Goal: Information Seeking & Learning: Learn about a topic

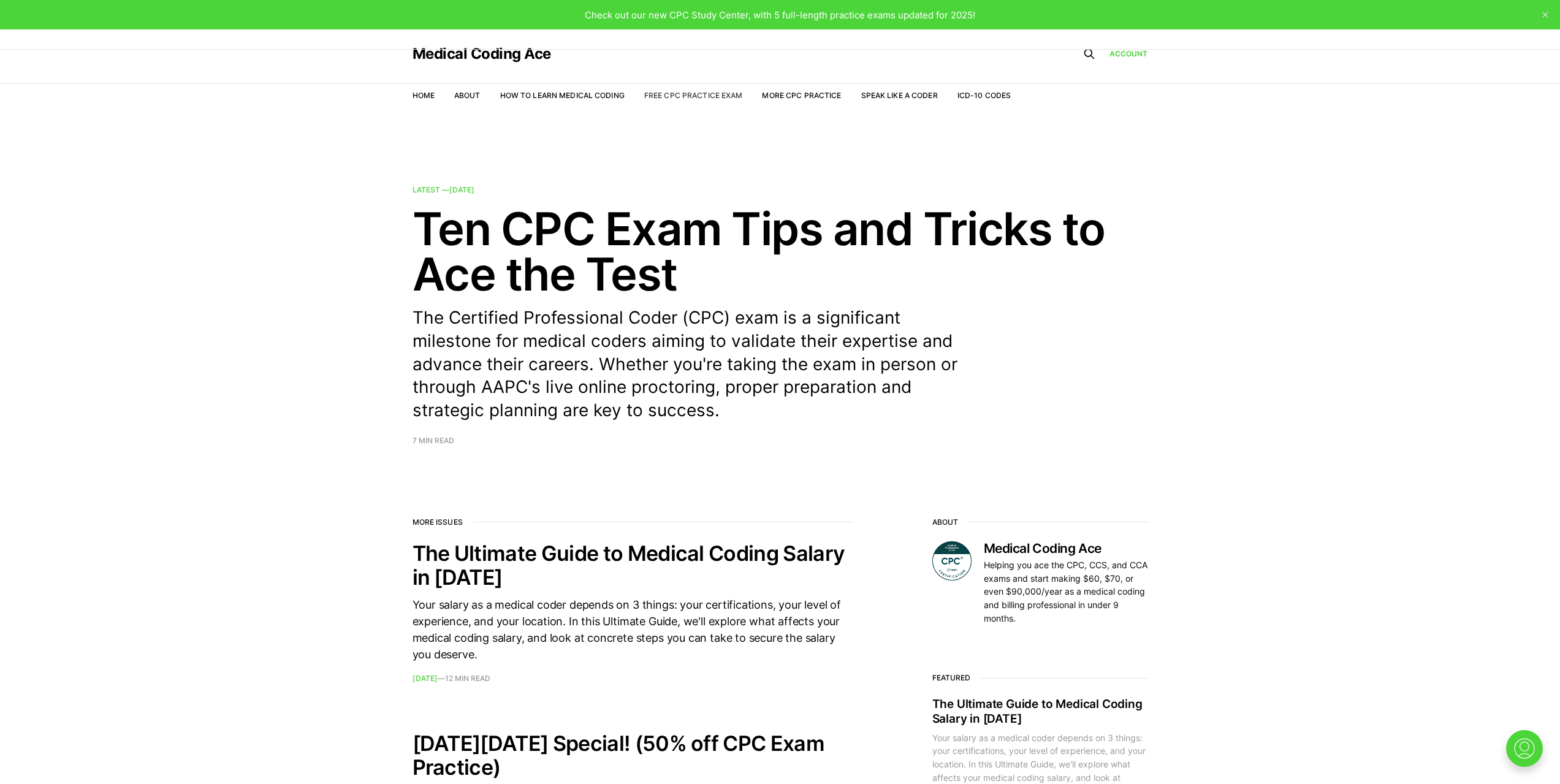
click at [664, 96] on link "Free CPC Practice Exam" at bounding box center [693, 95] width 99 height 9
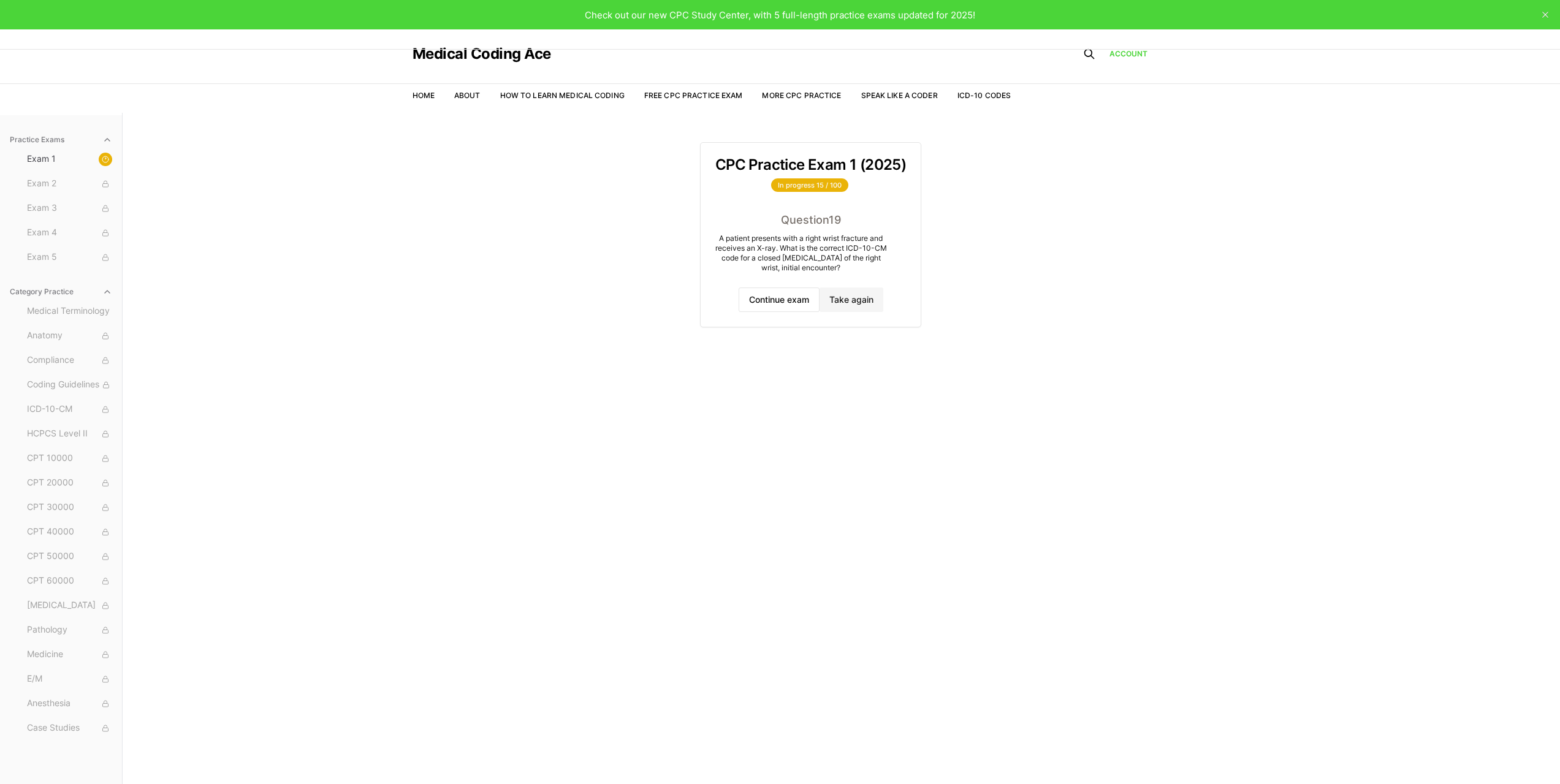
click at [40, 446] on div "Medical Terminology Anatomy Compliance Coding Guidelines ICD-10-CM HCPCS Level …" at bounding box center [70, 519] width 95 height 436
click at [65, 425] on button "HCPCS Level II" at bounding box center [70, 434] width 95 height 20
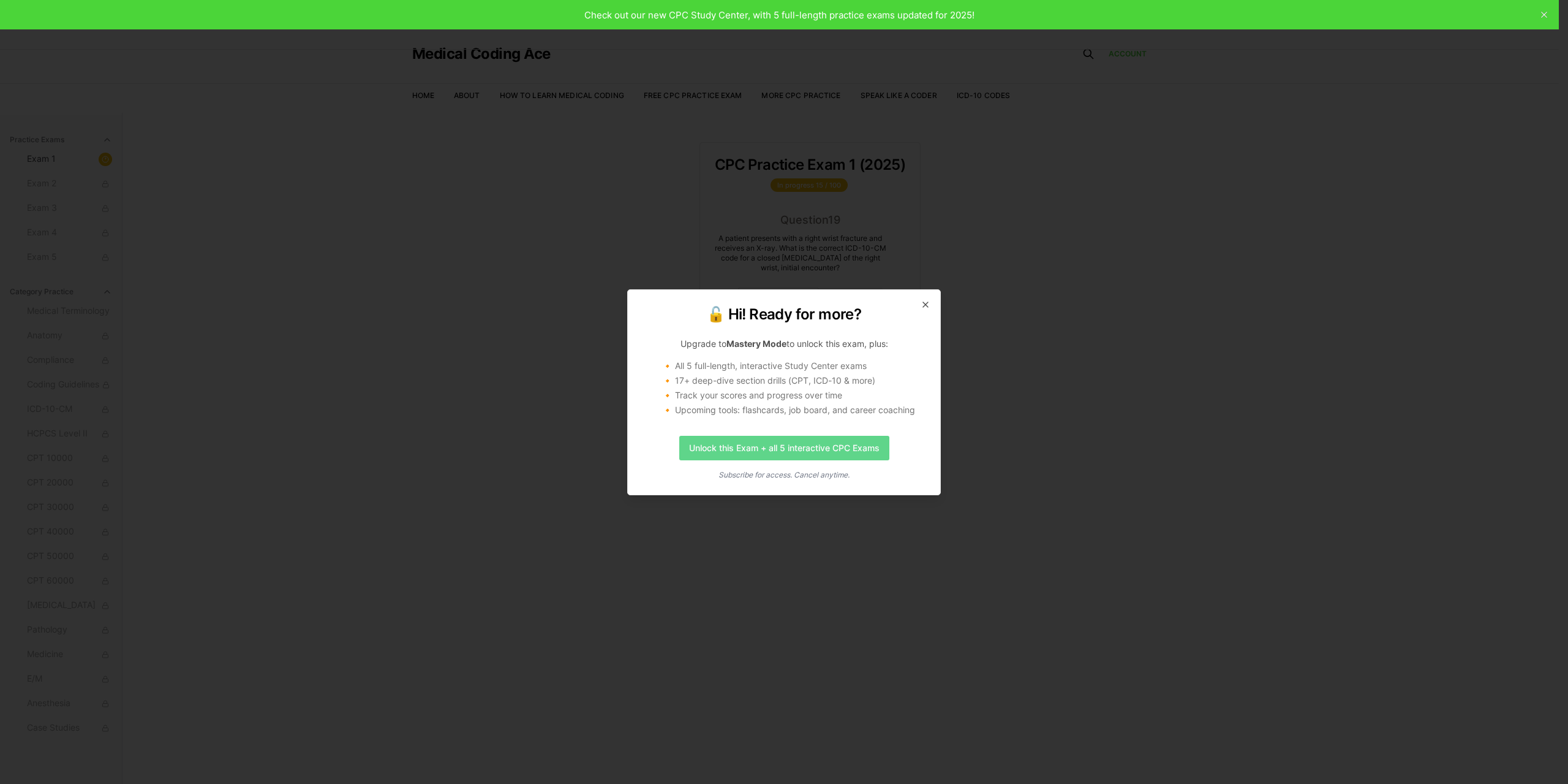
click at [728, 456] on link "Unlock this Exam + all 5 interactive CPC Exams" at bounding box center [784, 448] width 210 height 25
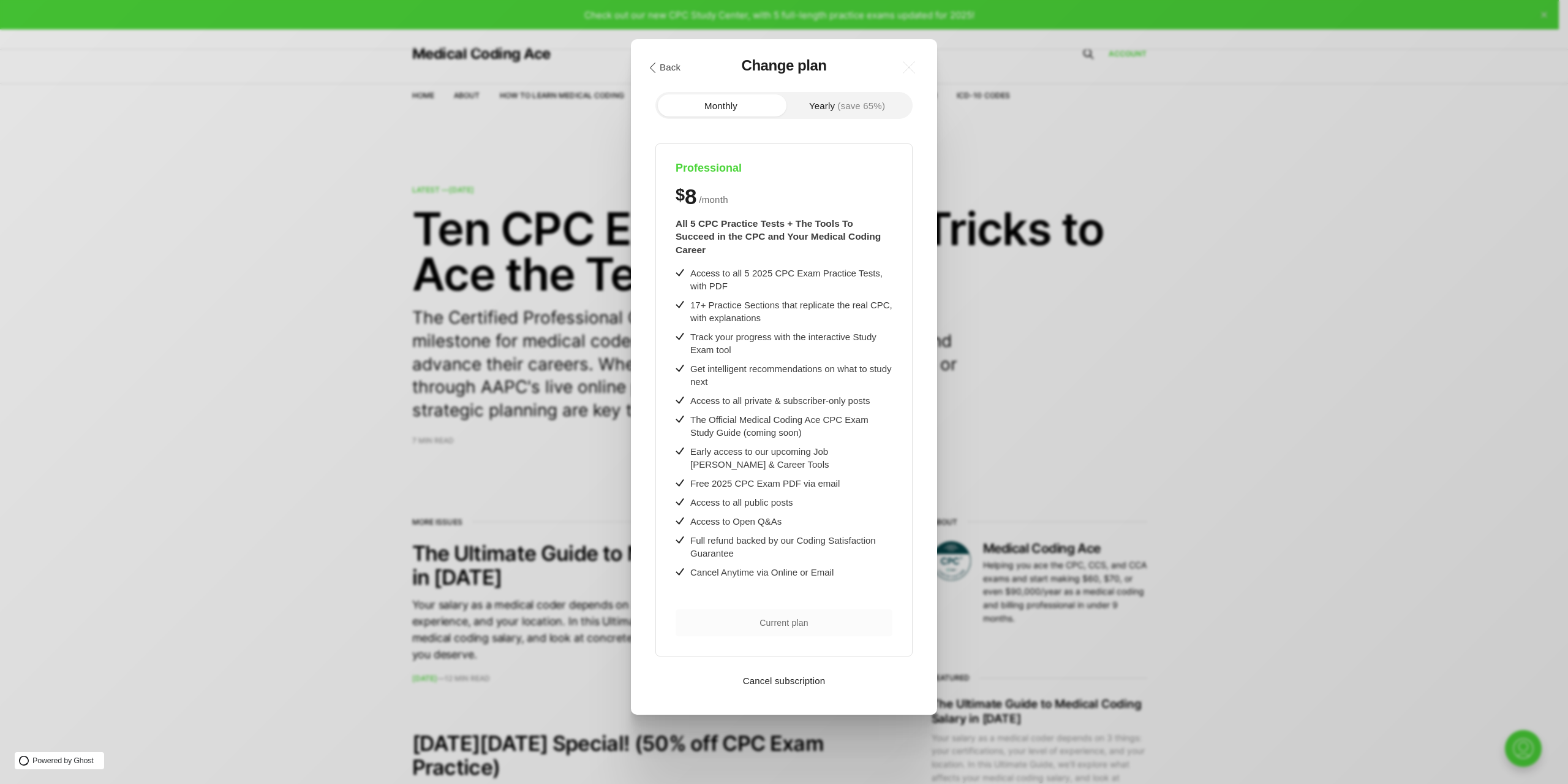
click at [811, 96] on button "Yearly (save 65%)" at bounding box center [847, 105] width 126 height 22
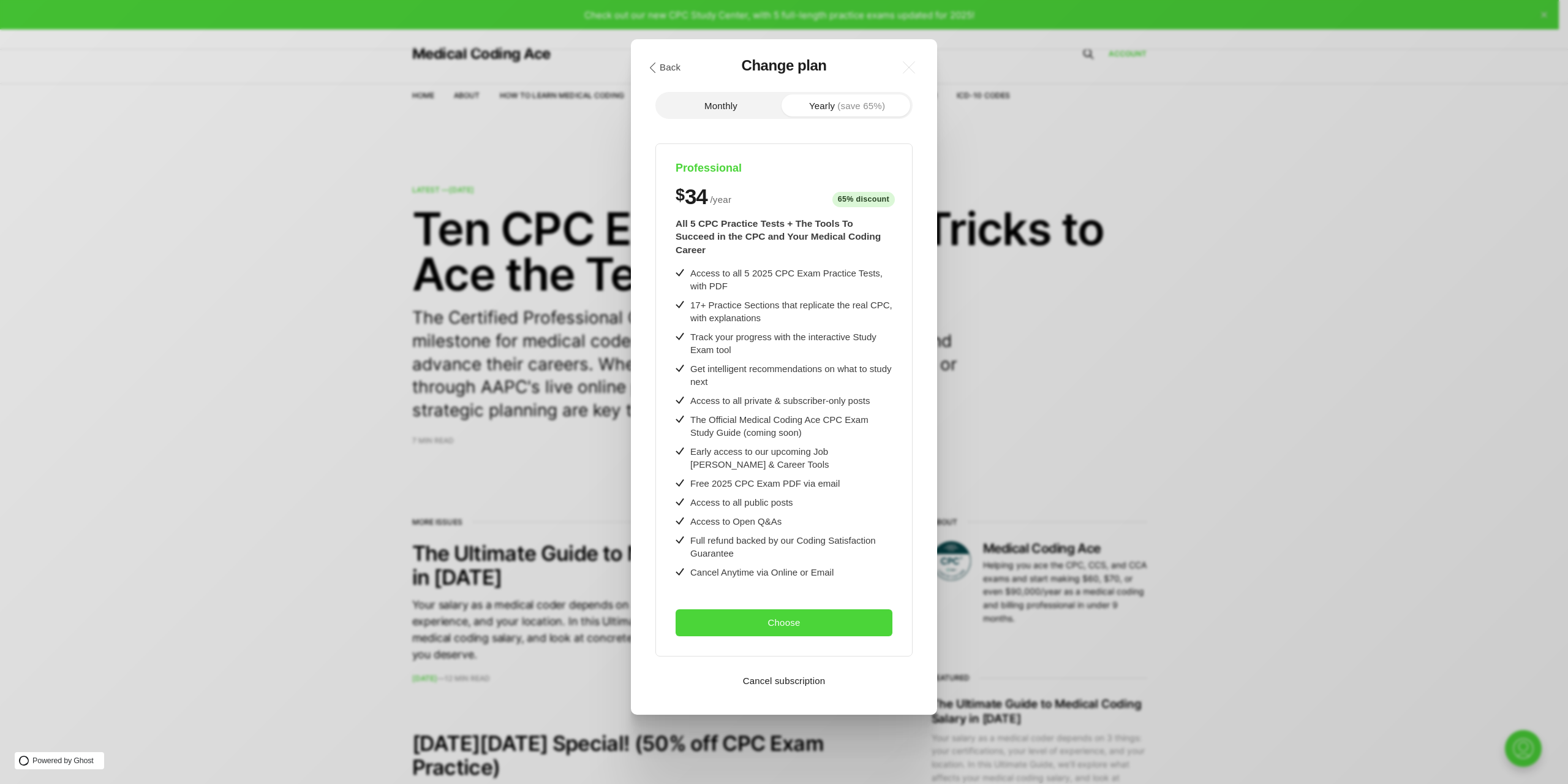
click at [724, 100] on button "Monthly" at bounding box center [721, 105] width 126 height 22
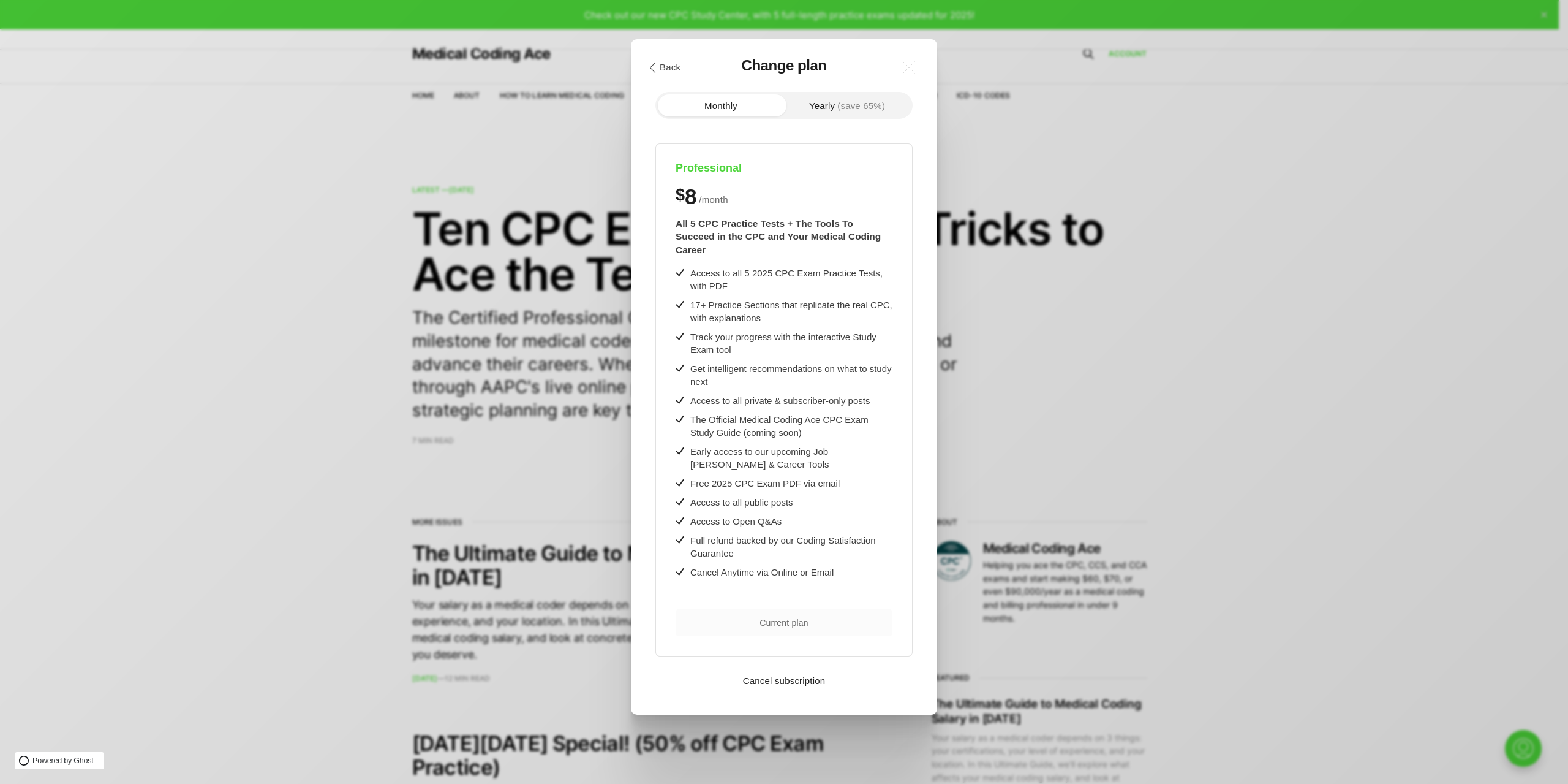
click at [850, 106] on span "(save 65%)" at bounding box center [861, 106] width 48 height 9
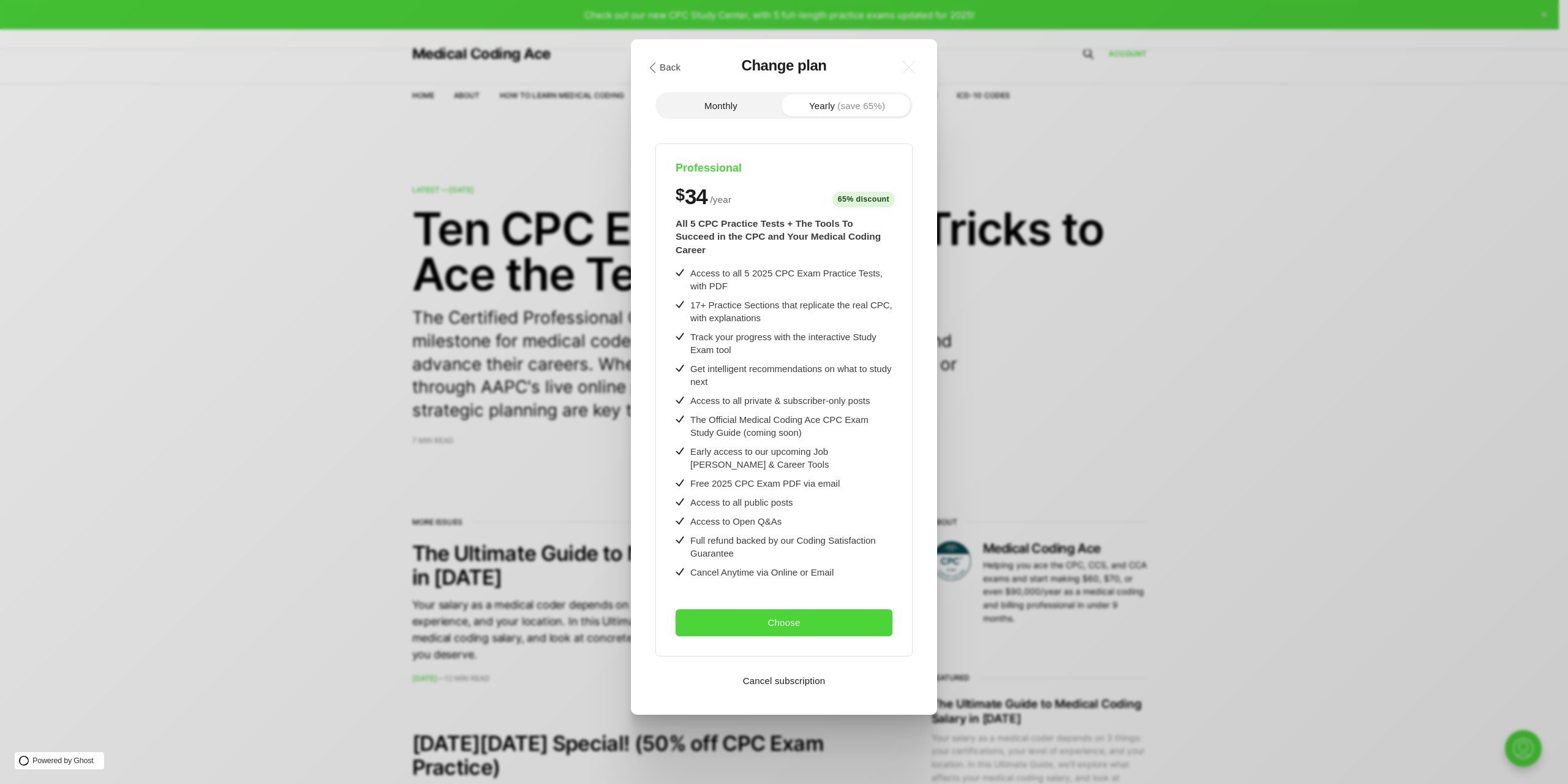
click at [727, 106] on button "Monthly" at bounding box center [721, 105] width 126 height 22
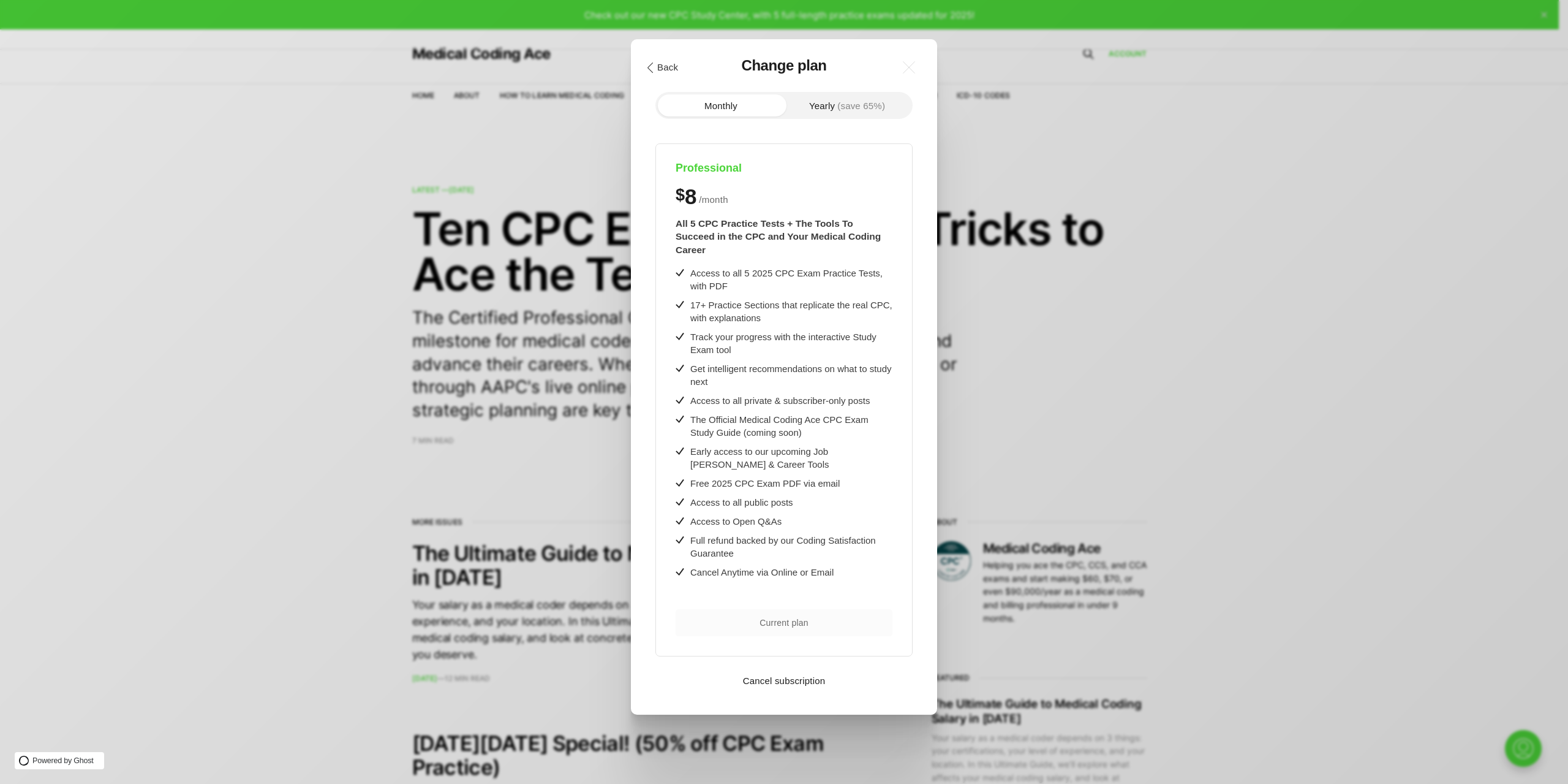
click at [656, 66] on button ".cls-1{fill:none;stroke:currentColor;stroke-linecap:round;stroke-linejoin:round…" at bounding box center [662, 67] width 43 height 21
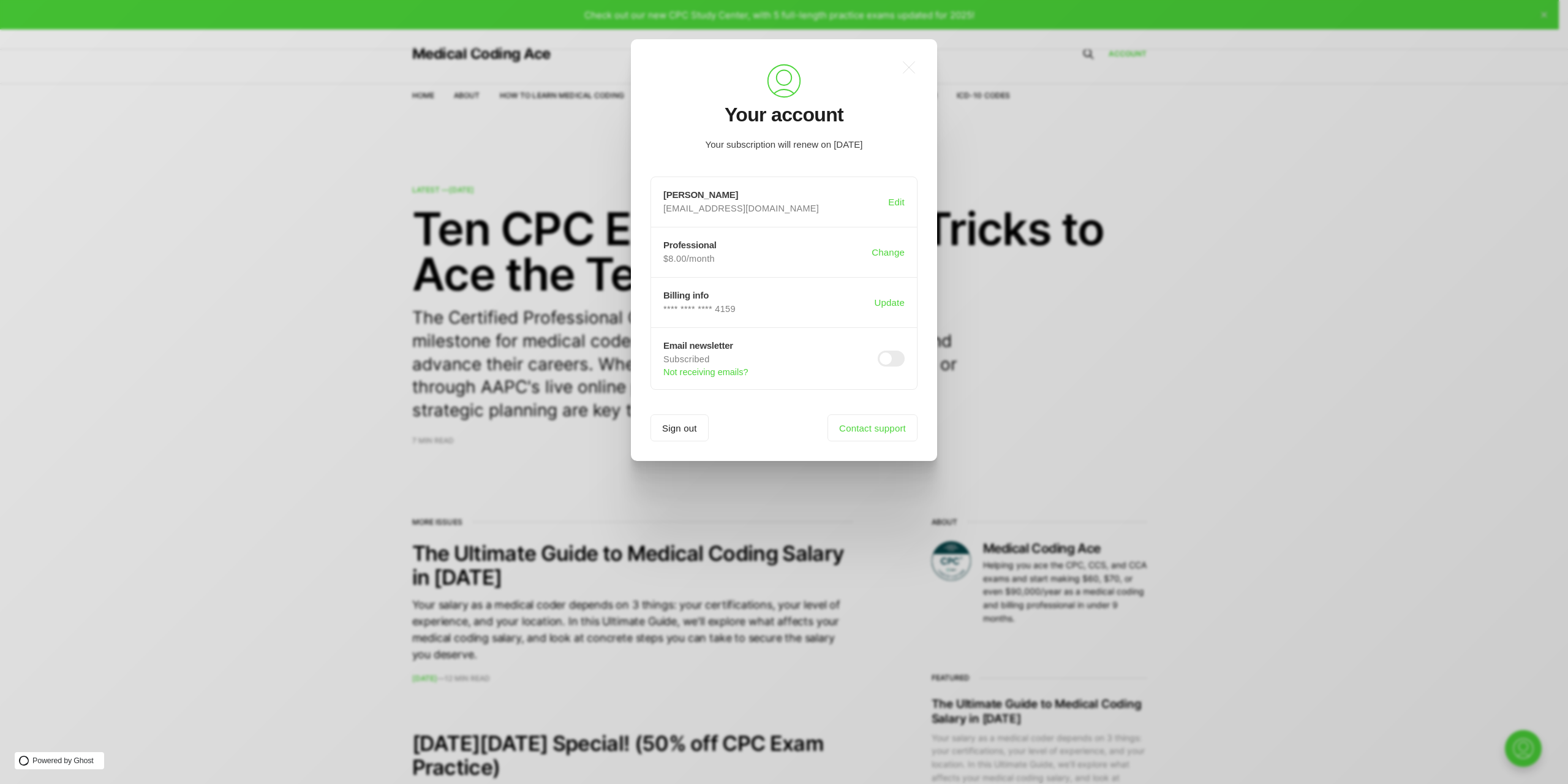
click at [748, 509] on div ".a{fill:none;stroke:currentColor;stroke-linecap:round;stroke-linejoin:round;str…" at bounding box center [793, 392] width 1586 height 784
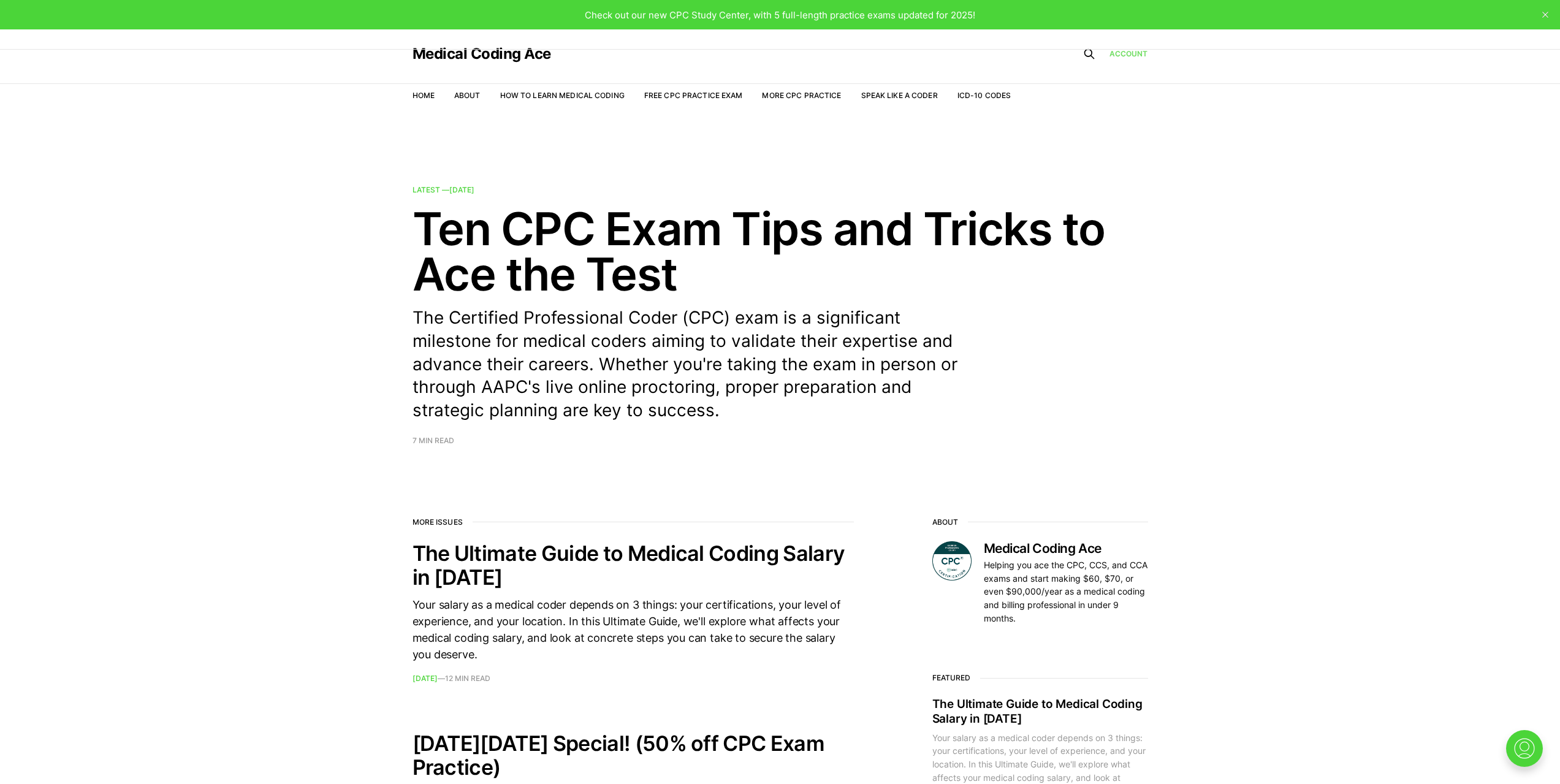
click at [1126, 51] on link "Account" at bounding box center [1128, 53] width 38 height 11
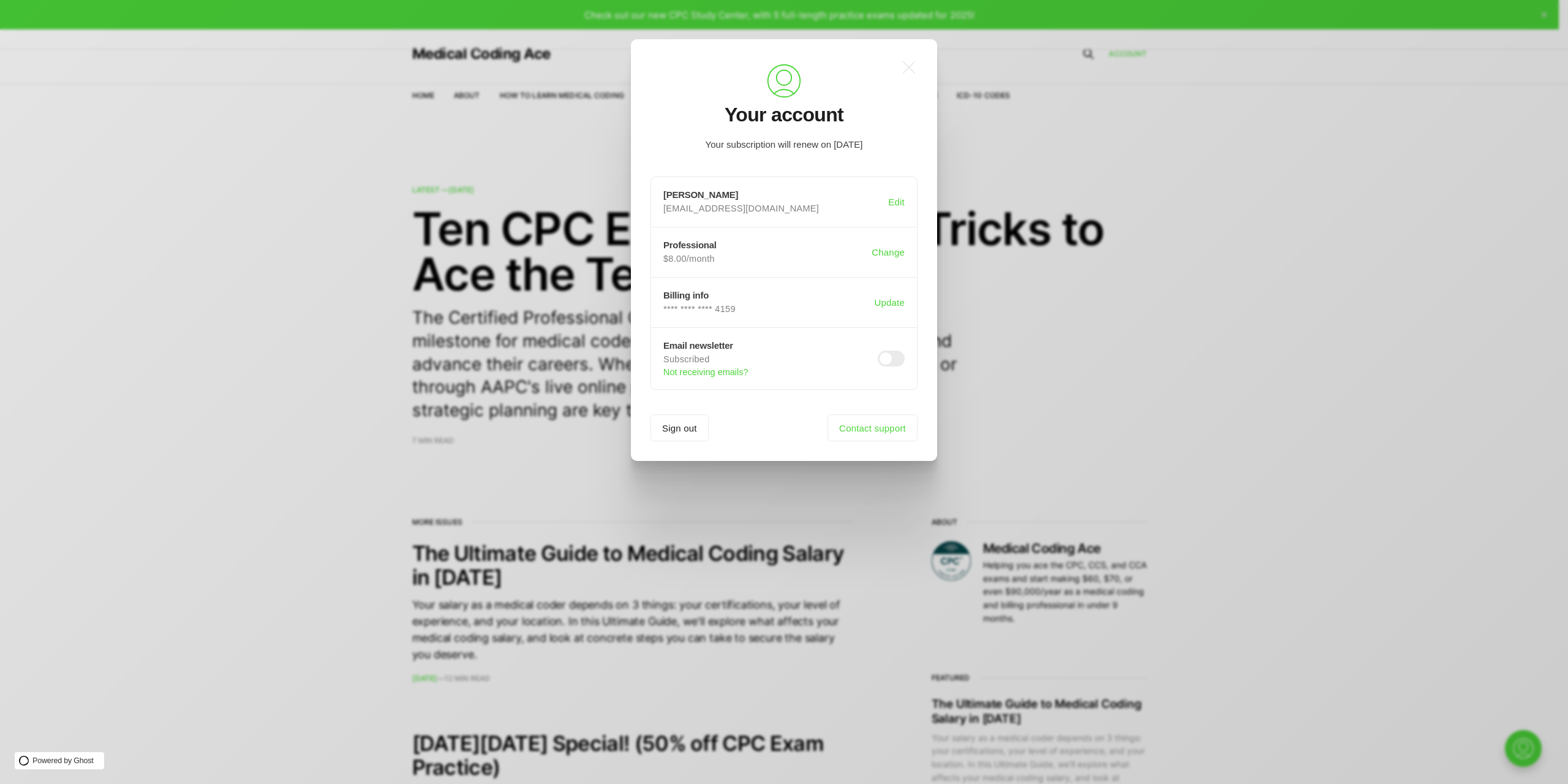
click at [1125, 51] on div ".a{fill:none;stroke:currentColor;stroke-linecap:round;stroke-linejoin:round;str…" at bounding box center [793, 392] width 1586 height 784
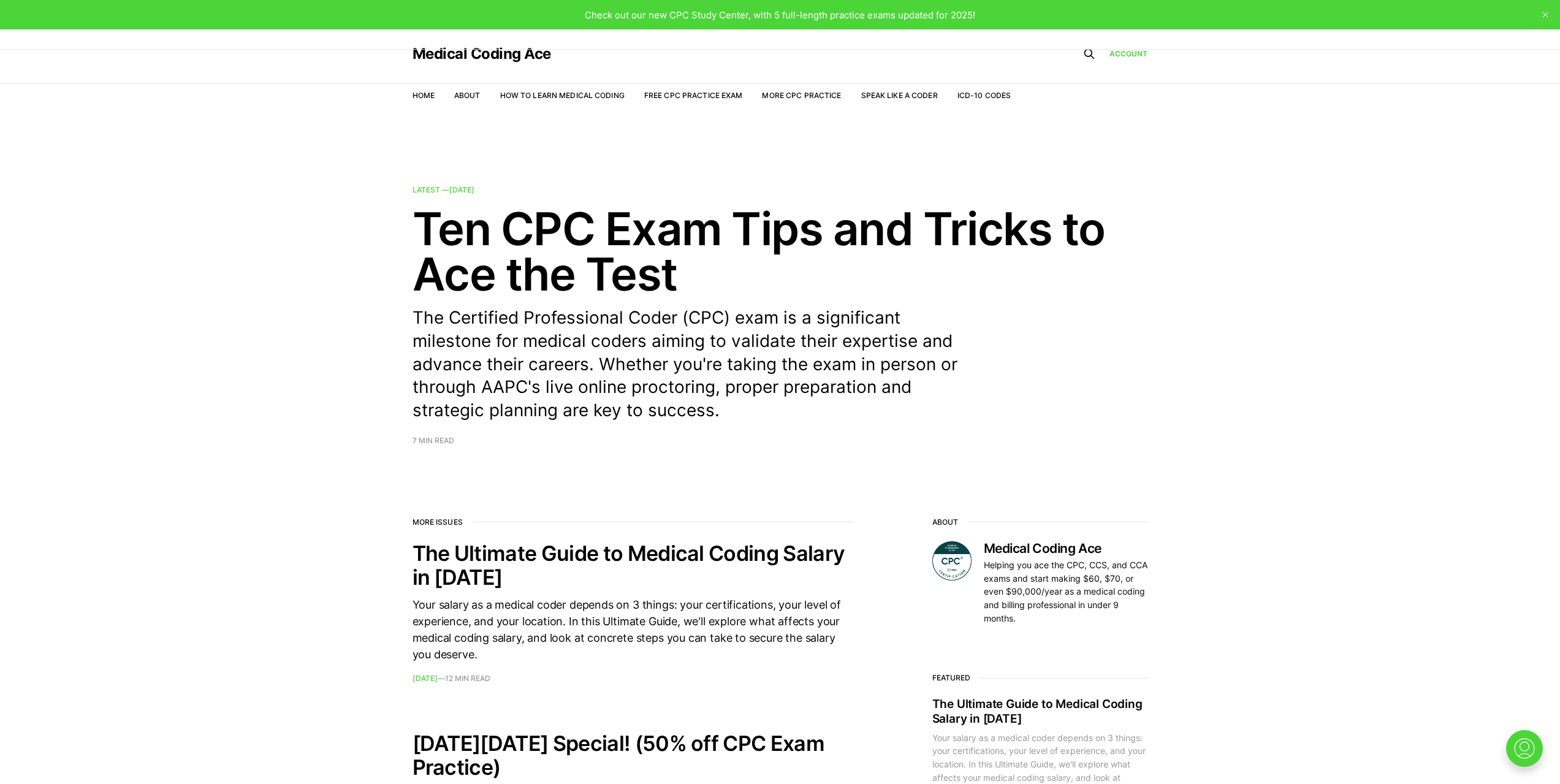
click at [771, 82] on nav "Home About How to Learn Medical Coding Free CPC Practice Exam More CPC Practice…" at bounding box center [712, 96] width 599 height 34
click at [774, 96] on link "More CPC Practice" at bounding box center [801, 95] width 79 height 9
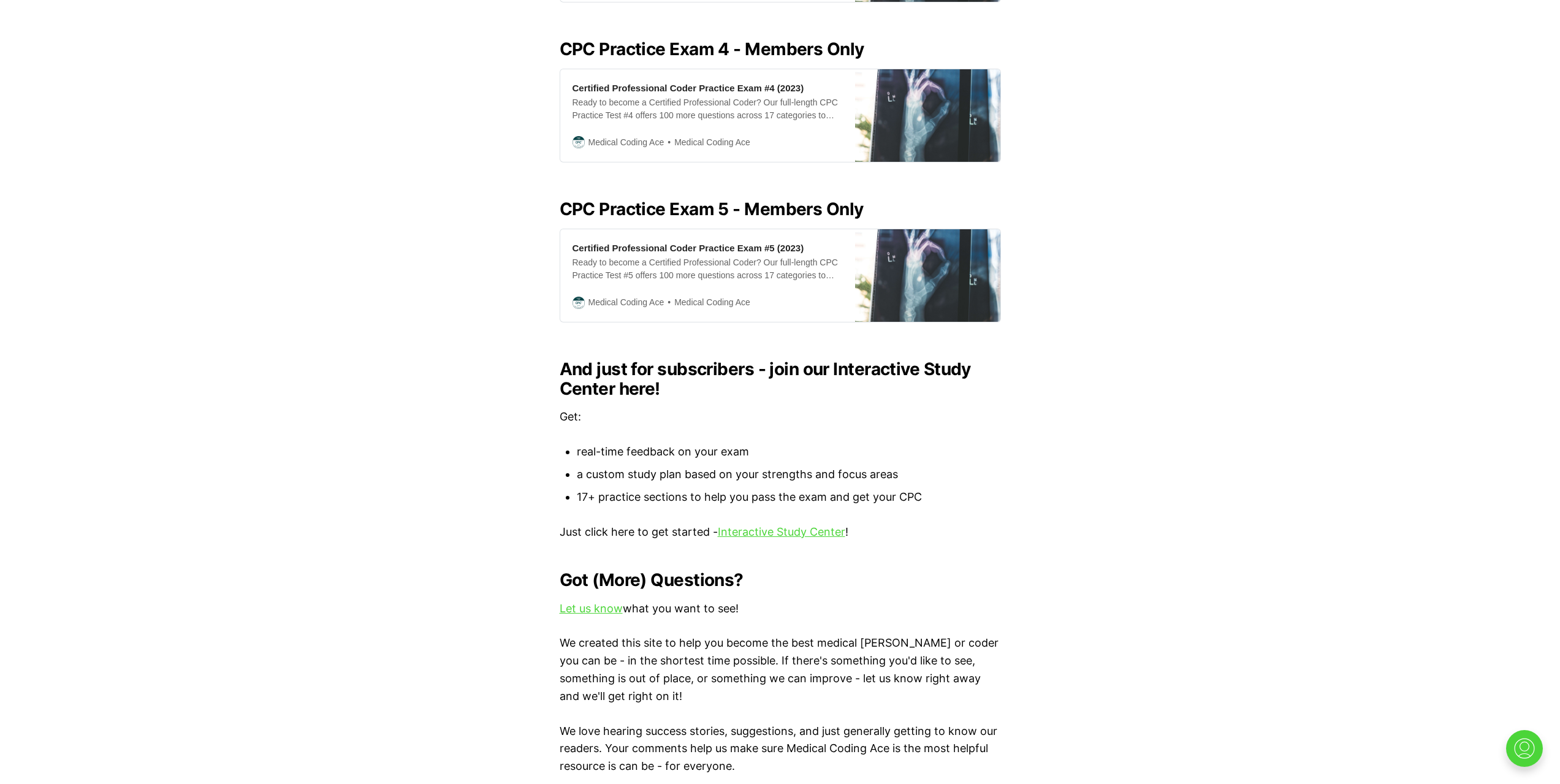
scroll to position [1213, 0]
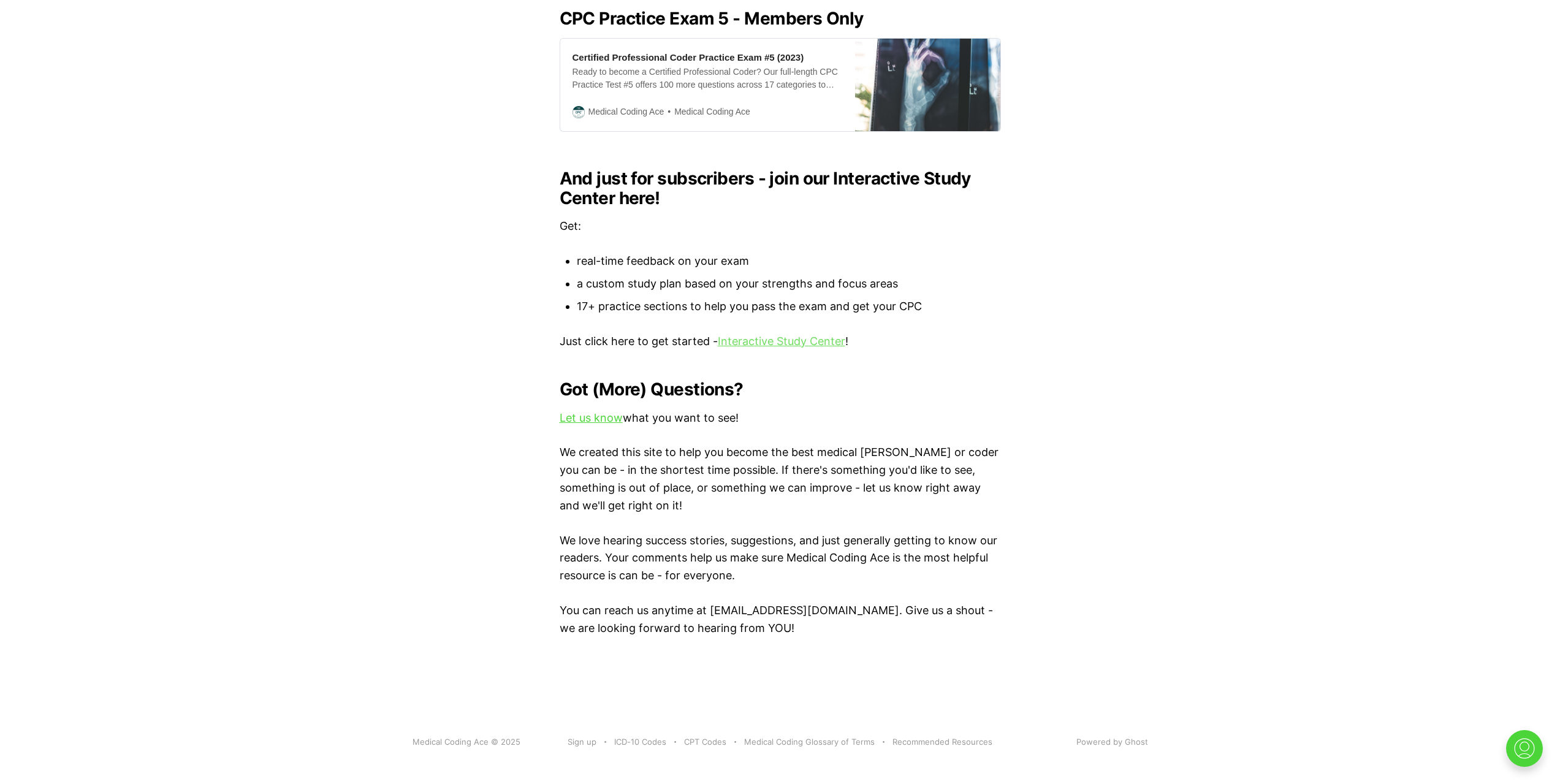
click at [801, 335] on link "Interactive Study Center" at bounding box center [781, 341] width 128 height 13
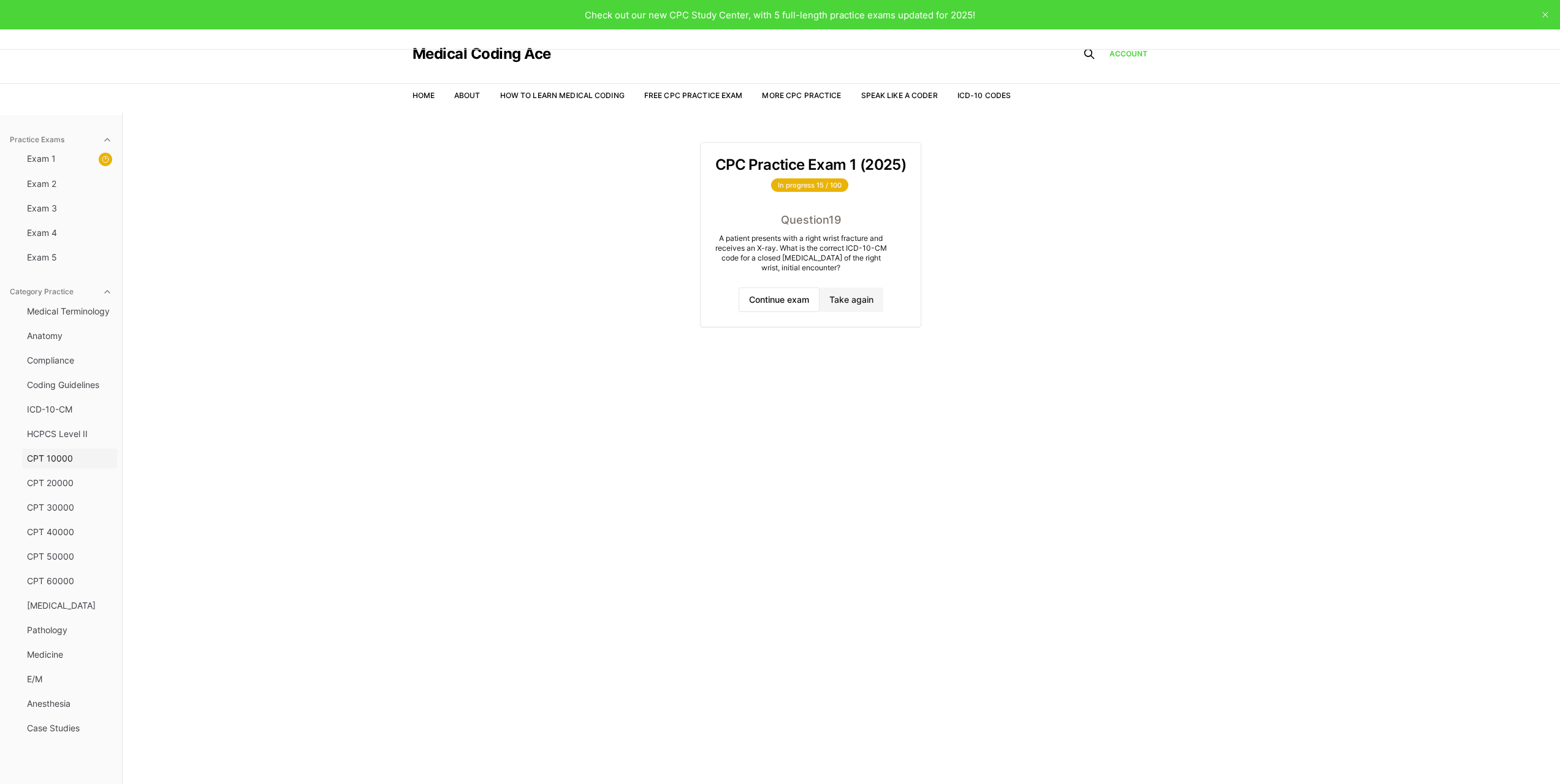
click at [58, 454] on span "CPT 10000" at bounding box center [70, 458] width 85 height 12
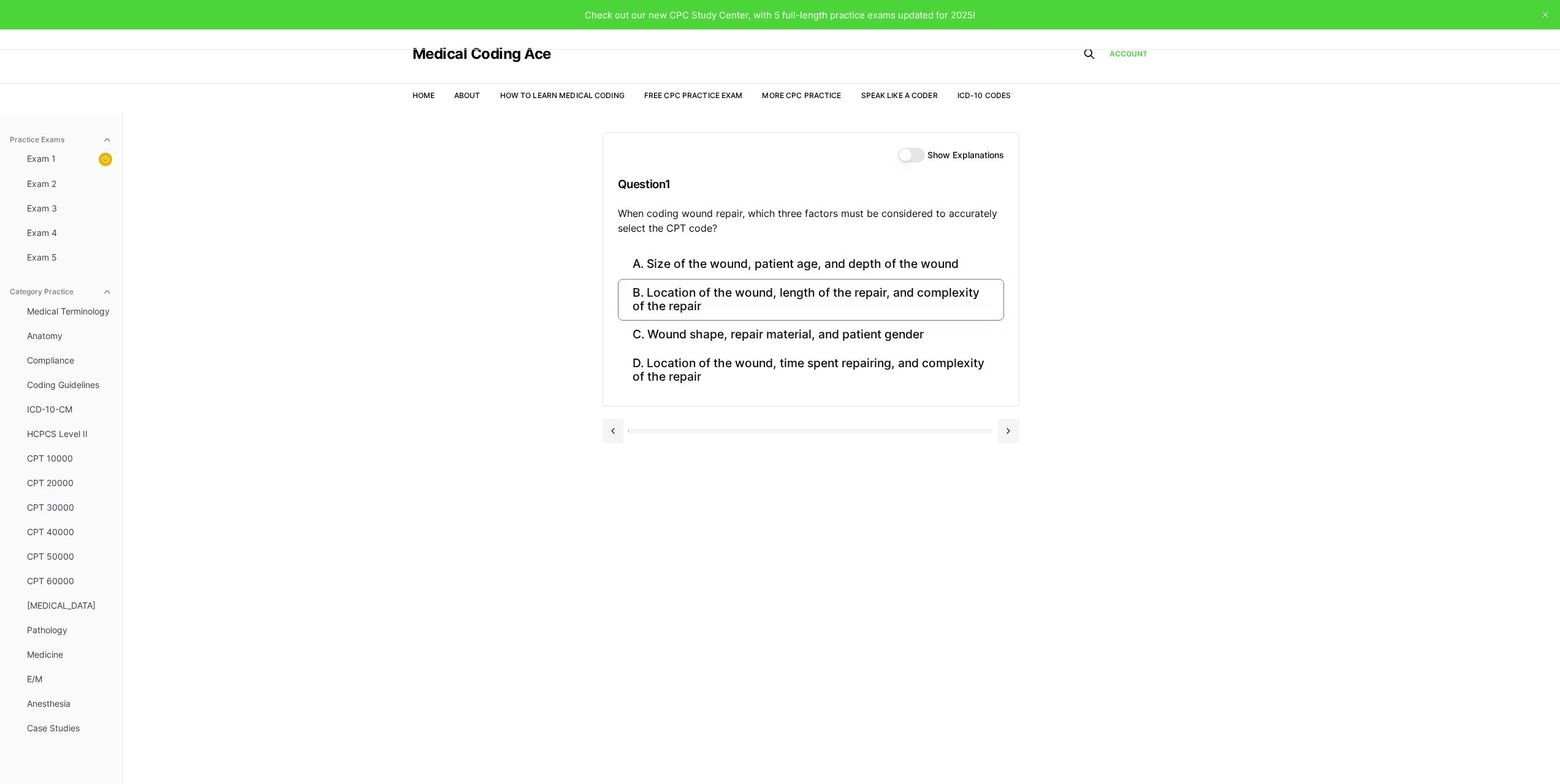
click at [22, 448] on button "CPT 10000" at bounding box center [70, 458] width 95 height 20
click at [669, 304] on button "B. Location of the wound, length of the repair, and complexity of the repair" at bounding box center [811, 299] width 386 height 42
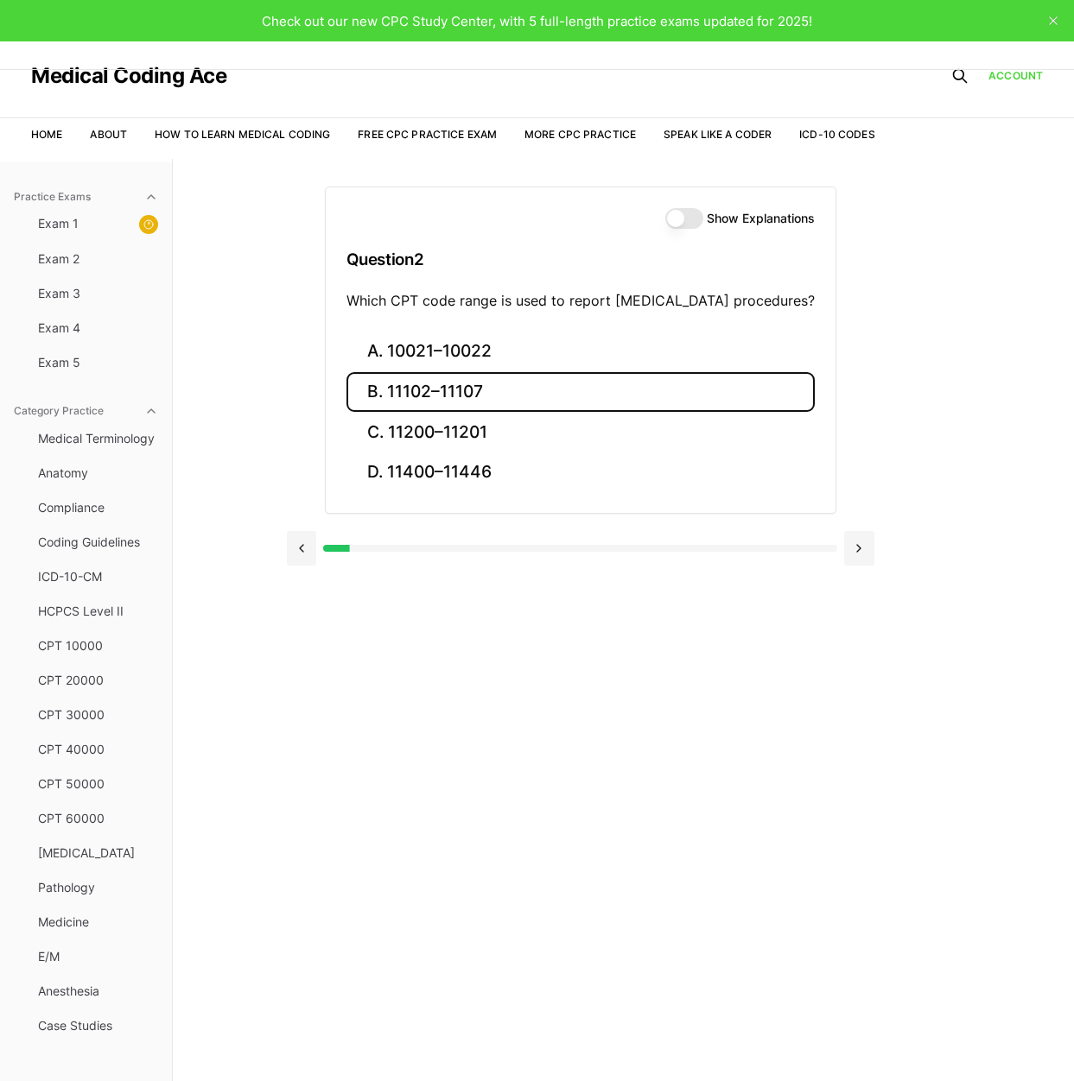
click at [472, 403] on button "B. 11102–11107" at bounding box center [580, 392] width 468 height 41
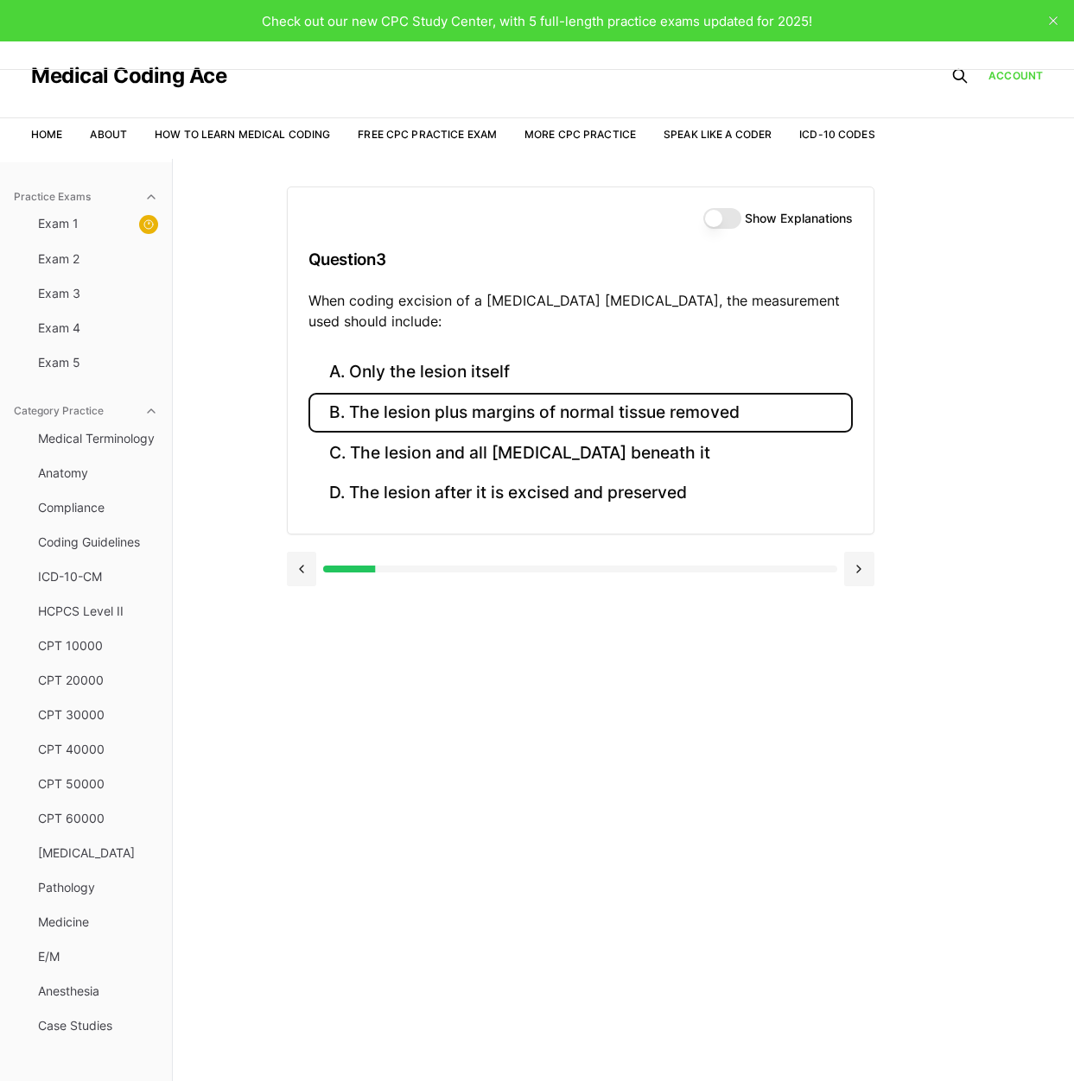
click at [413, 422] on button "B. The lesion plus margins of normal tissue removed" at bounding box center [580, 413] width 544 height 41
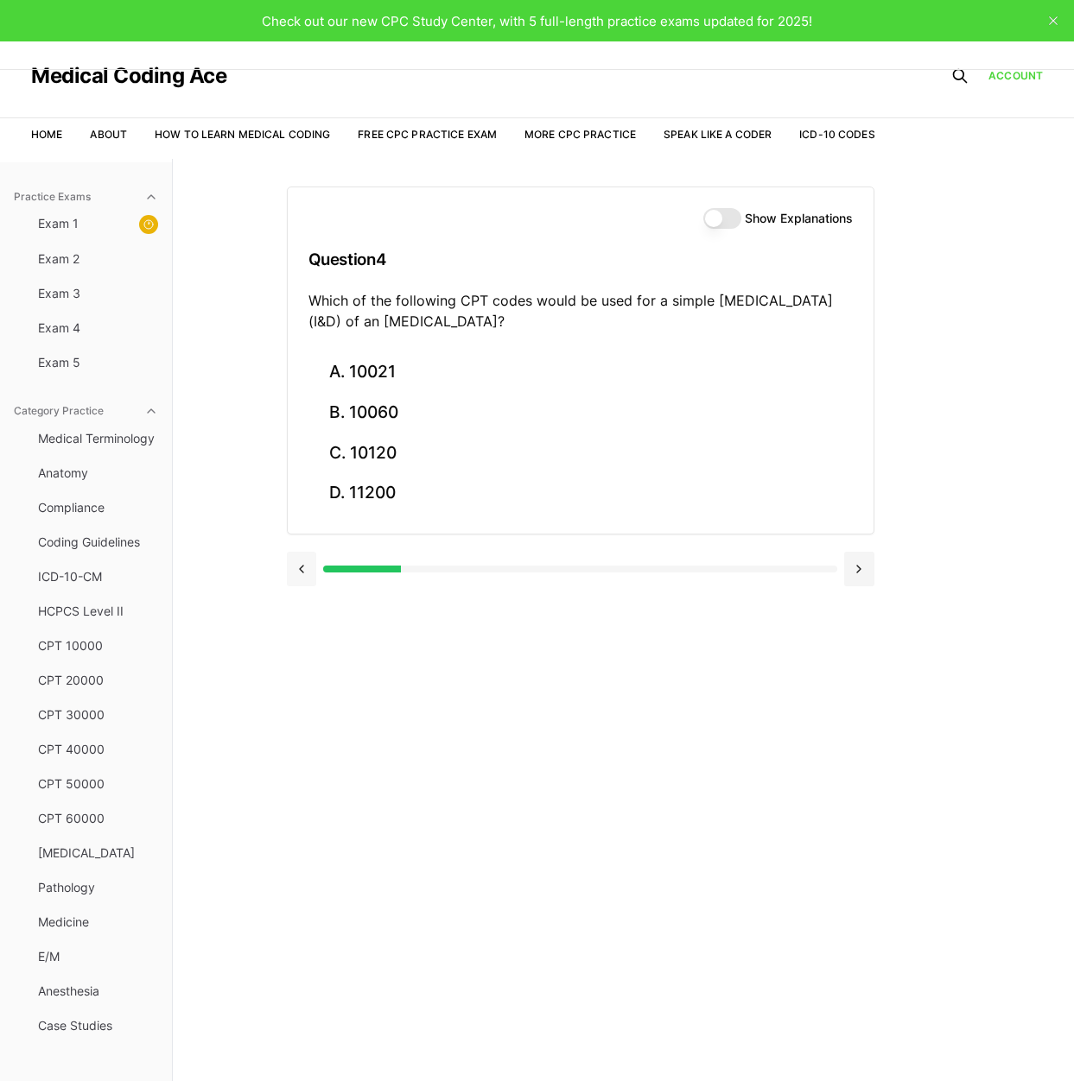
click at [304, 574] on button at bounding box center [302, 569] width 30 height 35
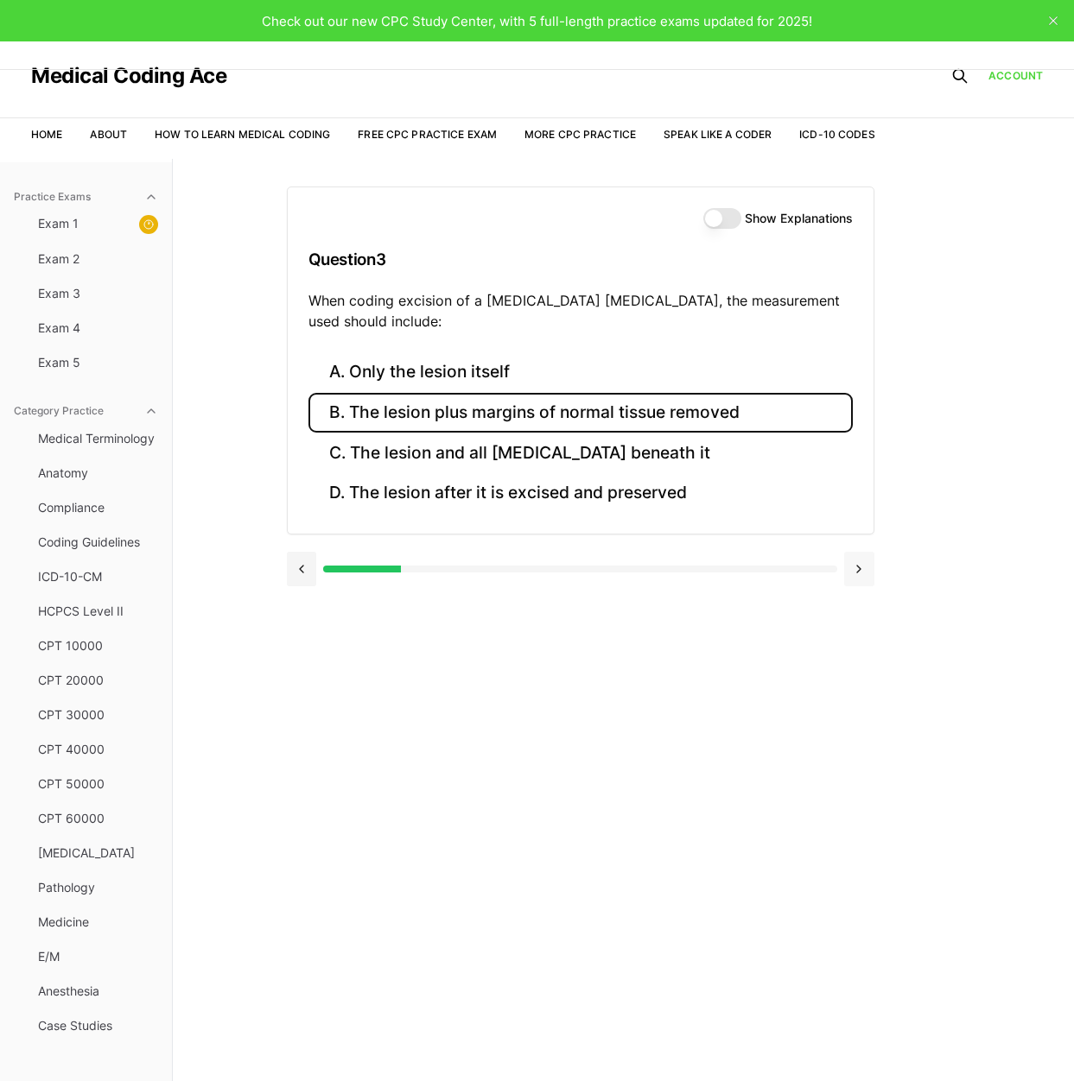
click at [848, 576] on button at bounding box center [859, 569] width 30 height 35
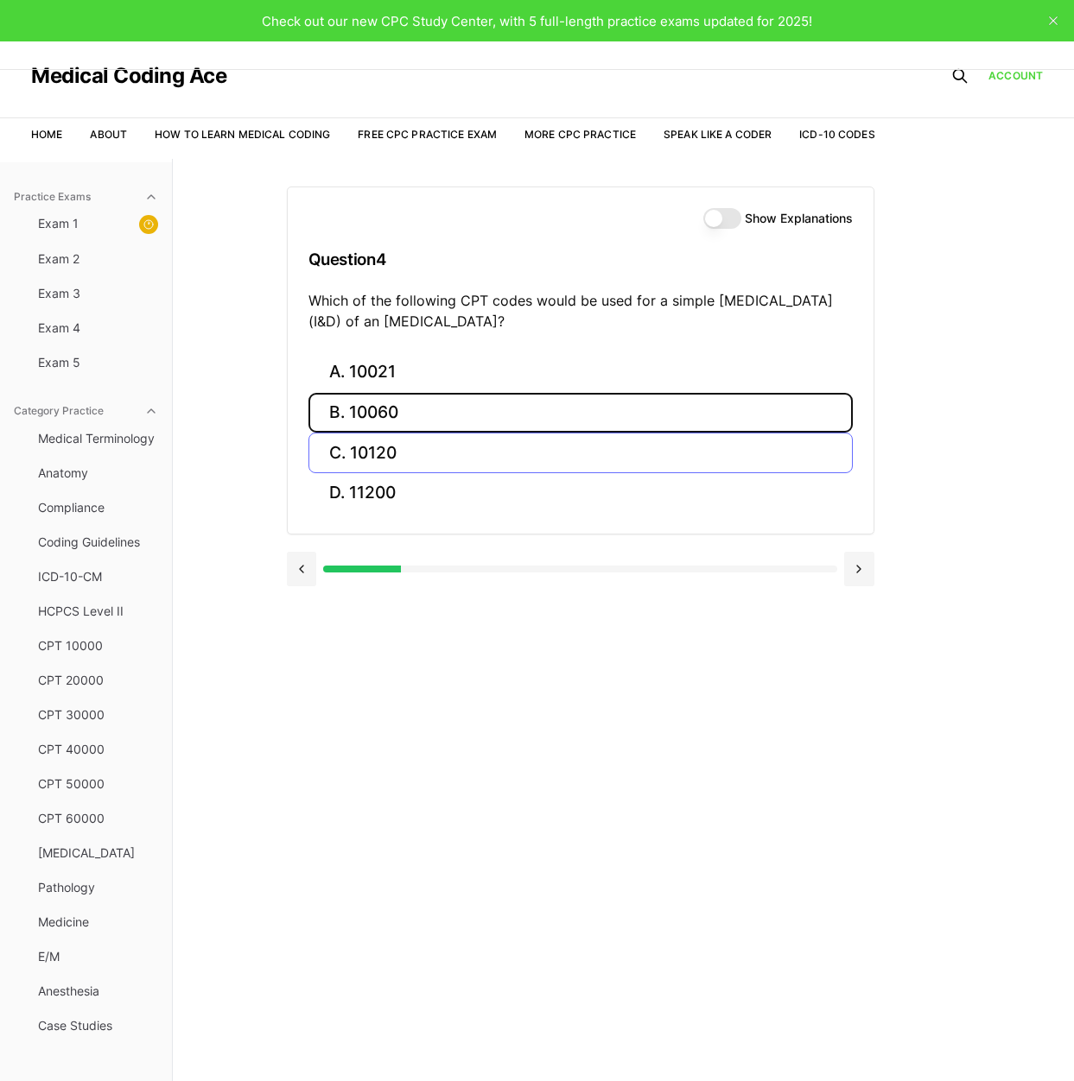
click at [372, 416] on button "B. 10060" at bounding box center [580, 413] width 544 height 41
